Goal: Task Accomplishment & Management: Manage account settings

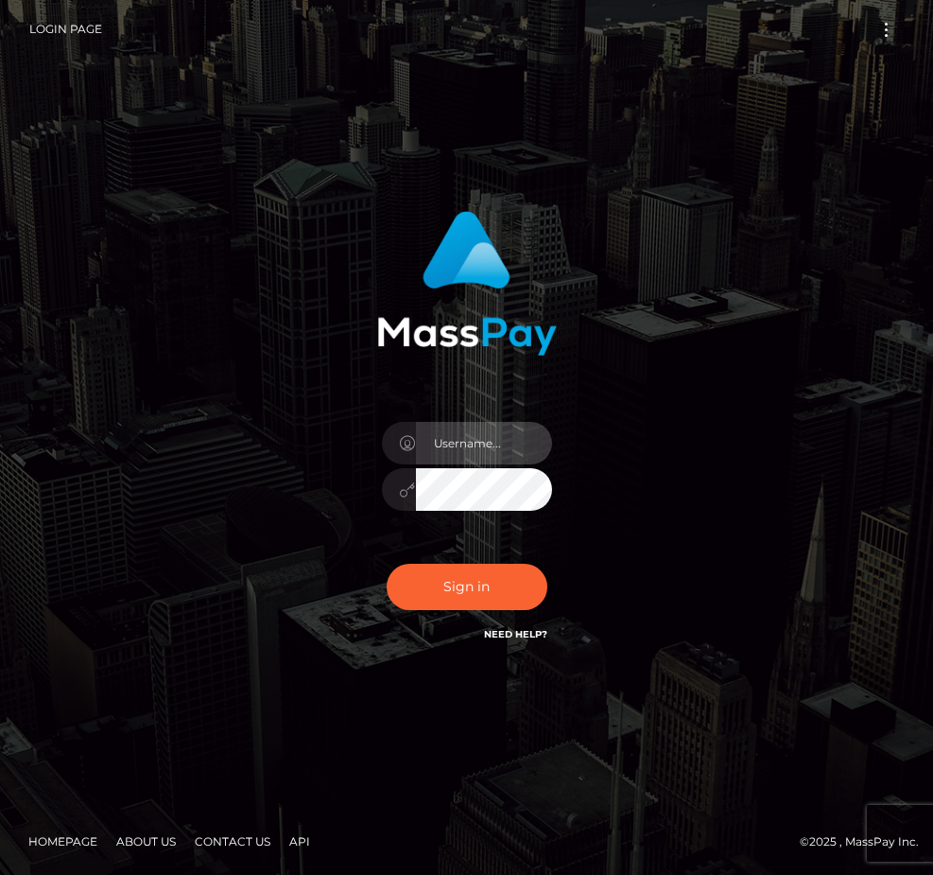
click at [461, 443] on input "text" at bounding box center [484, 443] width 136 height 43
type input "[EMAIL_ADDRESS][DOMAIN_NAME]"
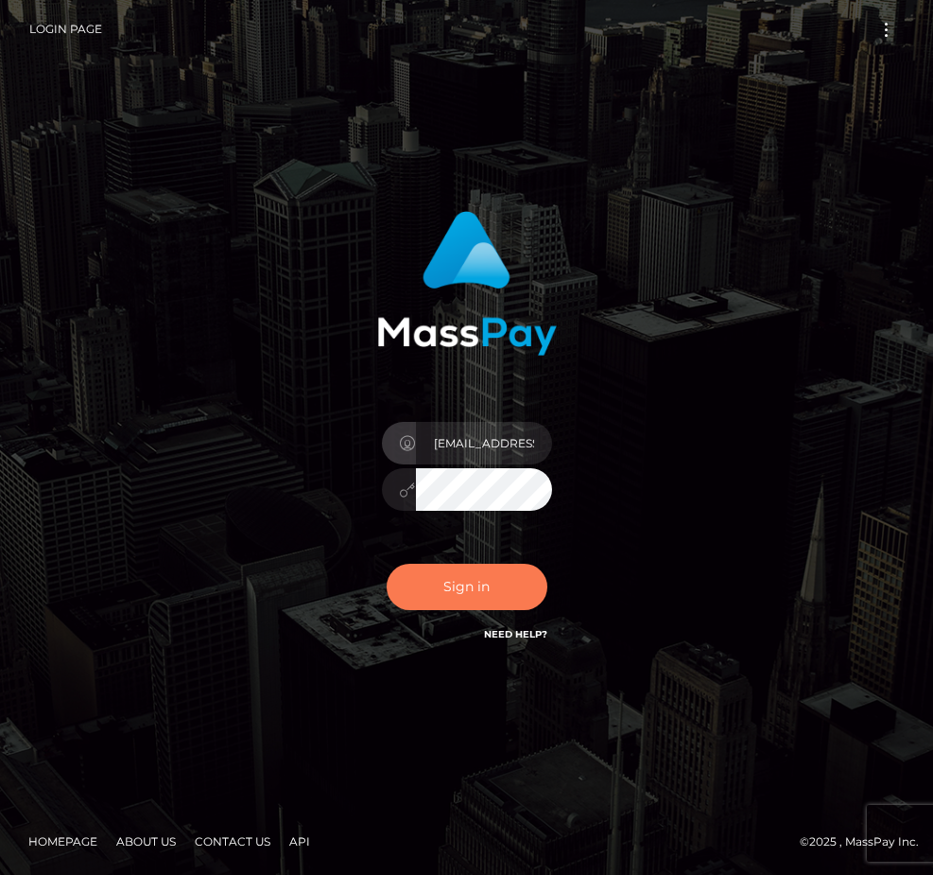
click at [462, 596] on button "Sign in" at bounding box center [467, 587] width 161 height 46
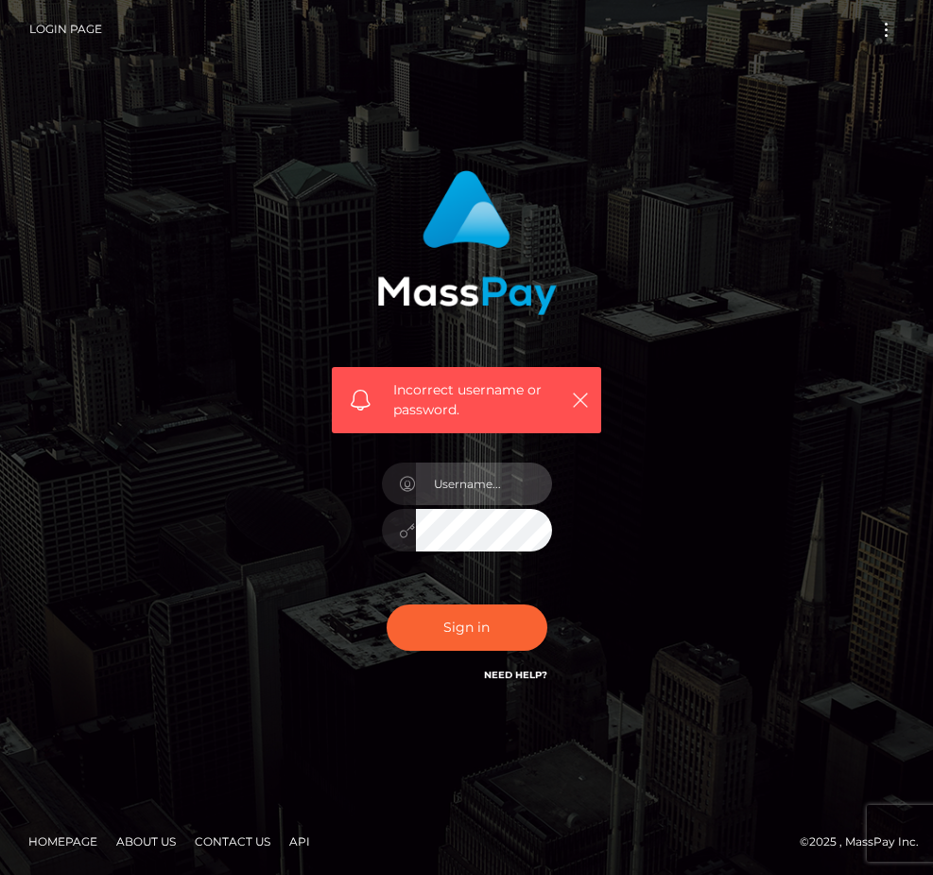
click at [480, 484] on input "text" at bounding box center [484, 483] width 136 height 43
drag, startPoint x: 509, startPoint y: 480, endPoint x: 429, endPoint y: 482, distance: 79.5
click at [429, 482] on input "2006-09-22" at bounding box center [484, 483] width 136 height 43
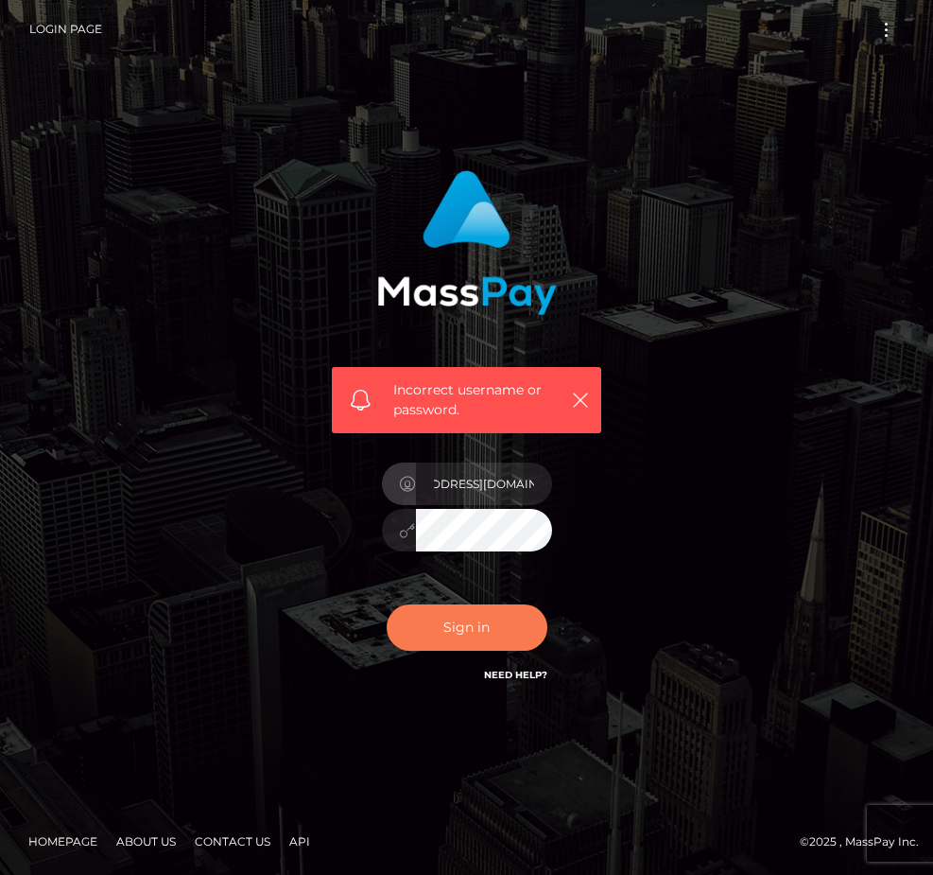
type input "[EMAIL_ADDRESS][DOMAIN_NAME]"
click at [447, 635] on button "Sign in" at bounding box center [467, 627] width 161 height 46
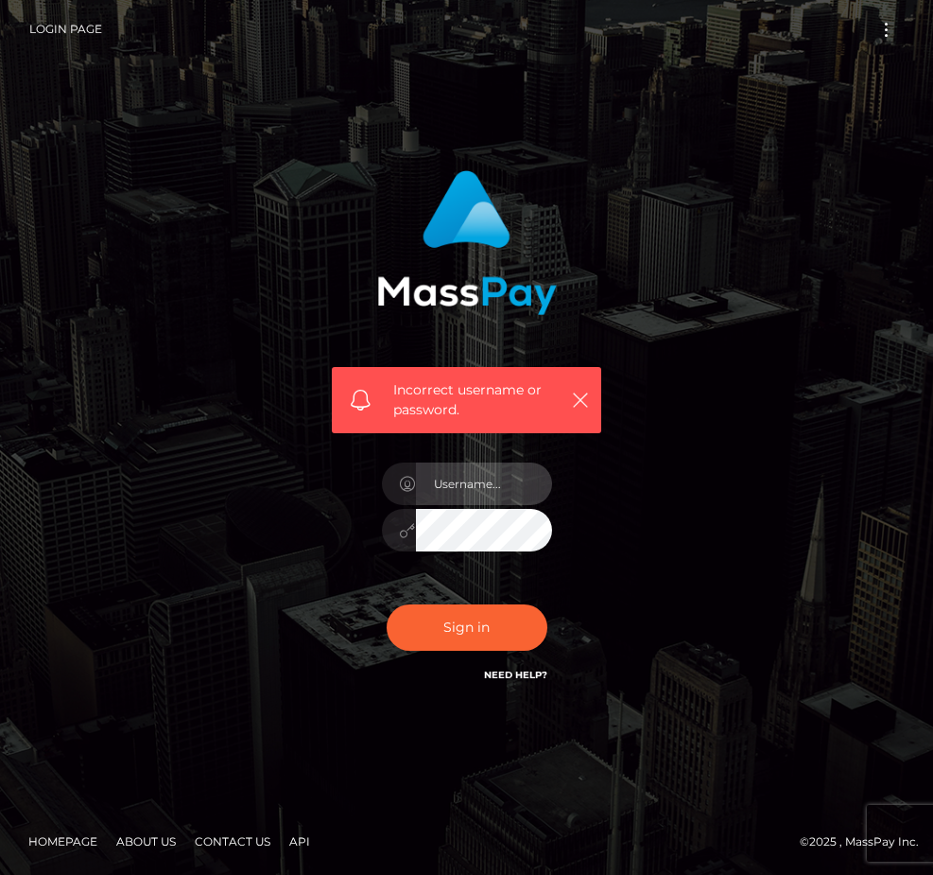
click at [470, 494] on input "text" at bounding box center [484, 483] width 136 height 43
click at [524, 482] on input "text" at bounding box center [484, 483] width 136 height 43
click at [525, 481] on input "text" at bounding box center [484, 483] width 136 height 43
click at [494, 491] on input "text" at bounding box center [484, 483] width 136 height 43
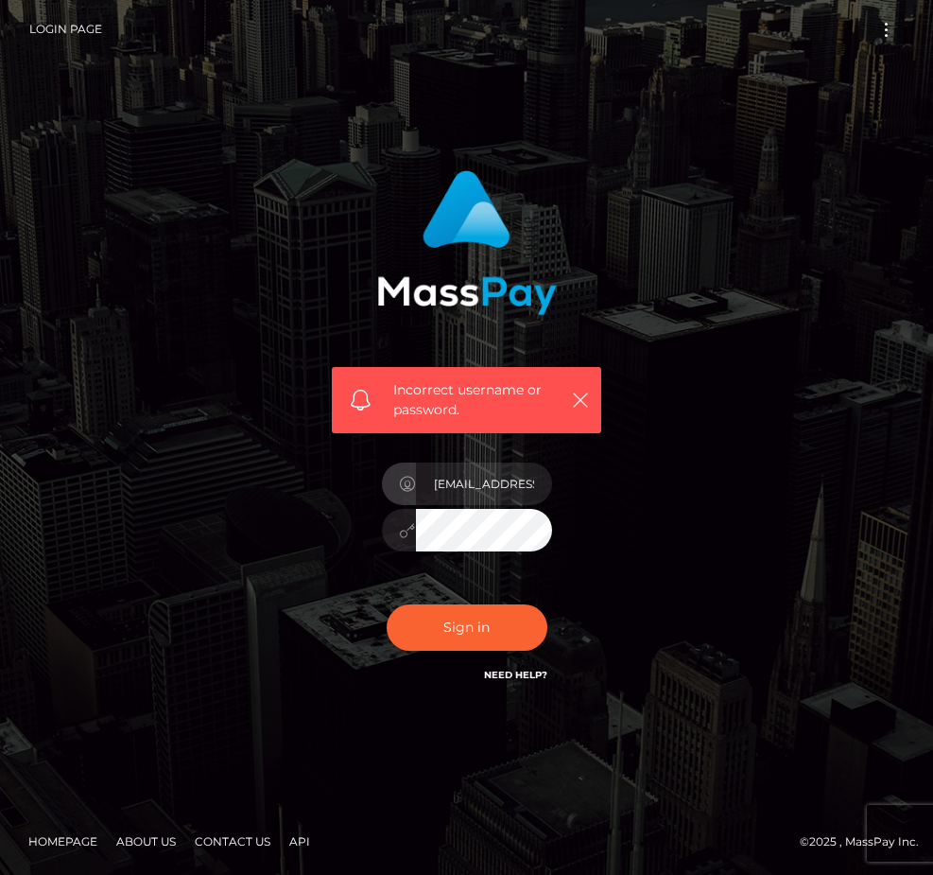
click at [525, 486] on input "[EMAIL_ADDRESS][DOMAIN_NAME]" at bounding box center [484, 483] width 136 height 43
type input "jacksonjewel22@gmail.com"
click at [429, 640] on button "Sign in" at bounding box center [467, 627] width 161 height 46
click at [476, 484] on input "text" at bounding box center [484, 483] width 136 height 43
